Goal: Information Seeking & Learning: Learn about a topic

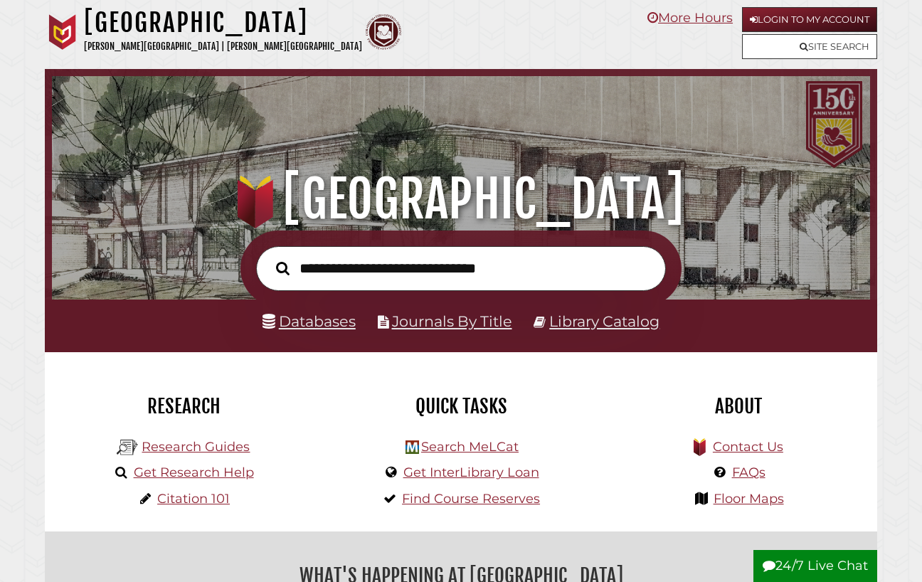
scroll to position [270, 811]
type input "**********"
click at [269, 258] on button "Search" at bounding box center [283, 268] width 28 height 21
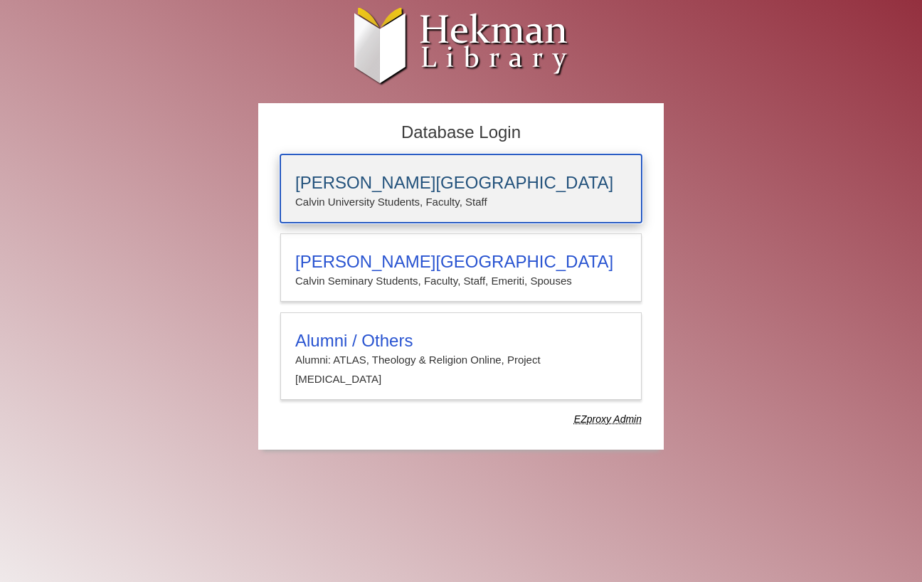
click at [460, 208] on p "Calvin University Students, Faculty, Staff" at bounding box center [460, 202] width 331 height 18
